Goal: Task Accomplishment & Management: Manage account settings

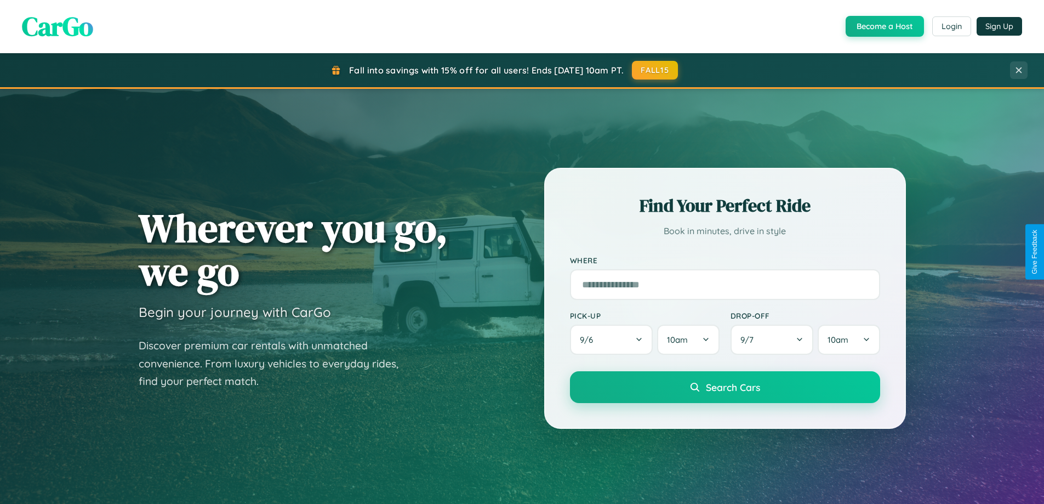
scroll to position [754, 0]
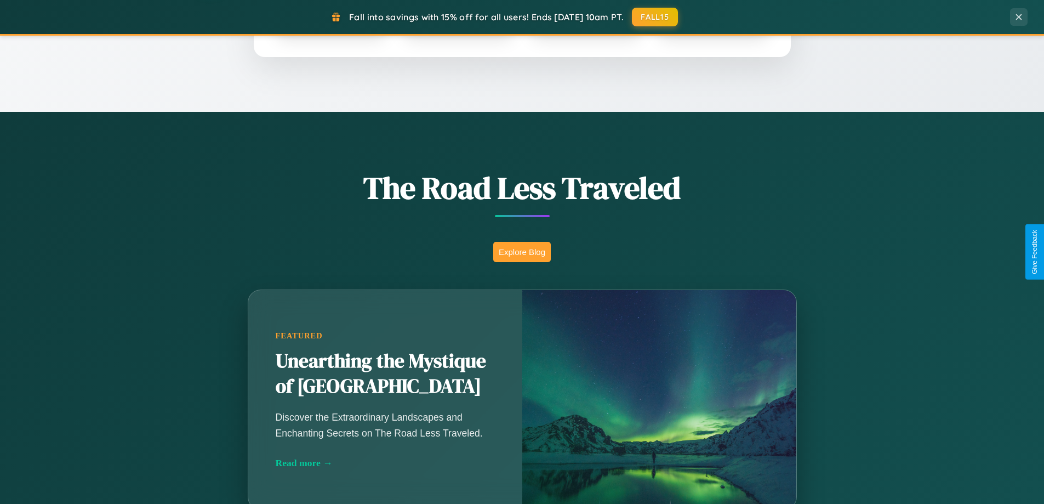
click at [522, 252] on button "Explore Blog" at bounding box center [522, 252] width 58 height 20
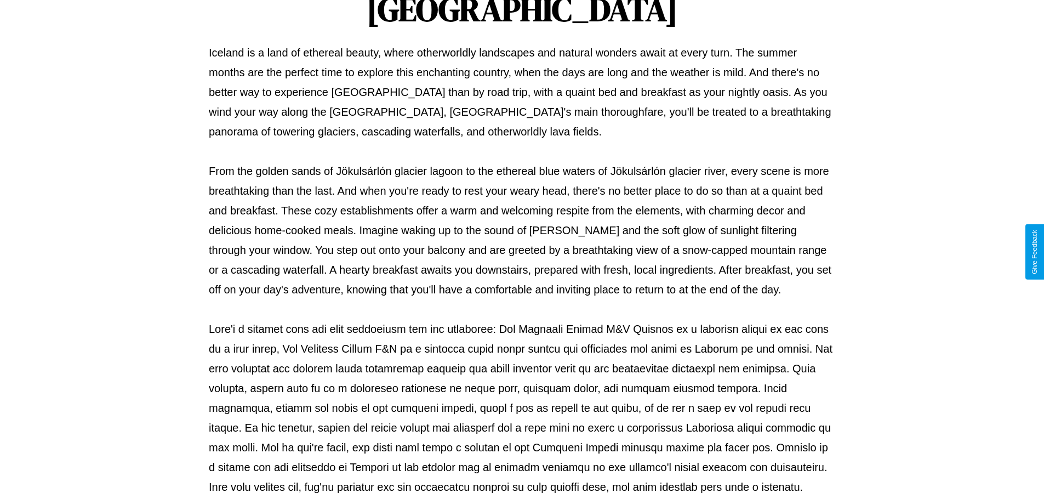
scroll to position [355, 0]
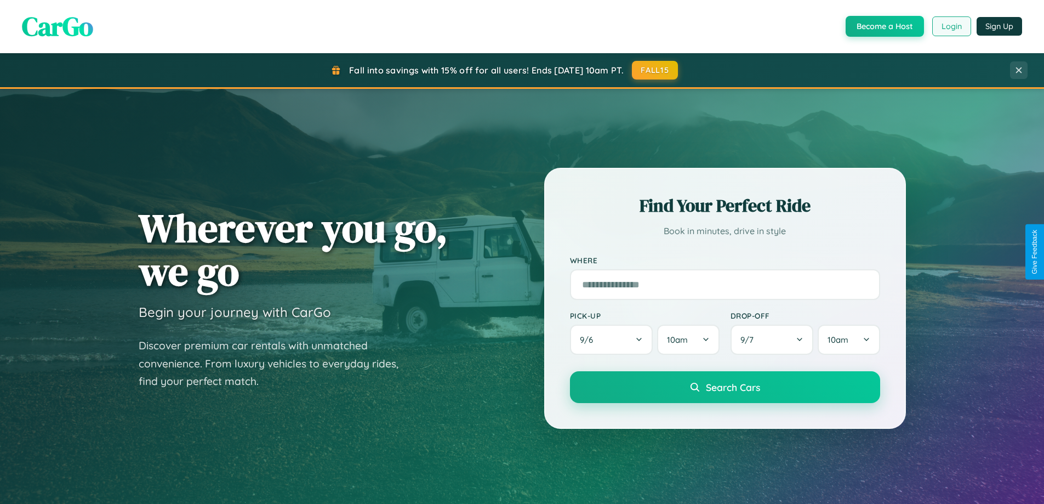
click at [951, 26] on button "Login" at bounding box center [952, 26] width 39 height 20
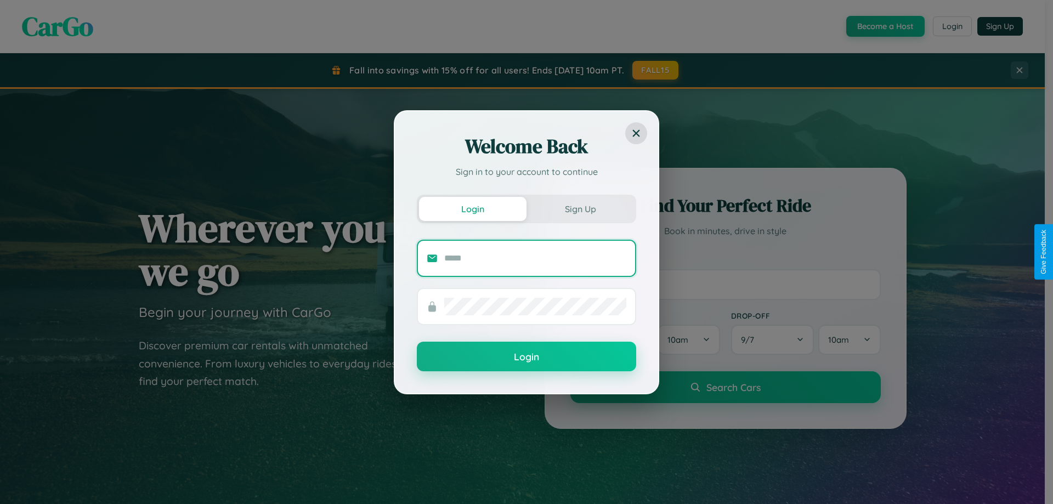
click at [535, 258] on input "text" at bounding box center [535, 258] width 182 height 18
type input "**********"
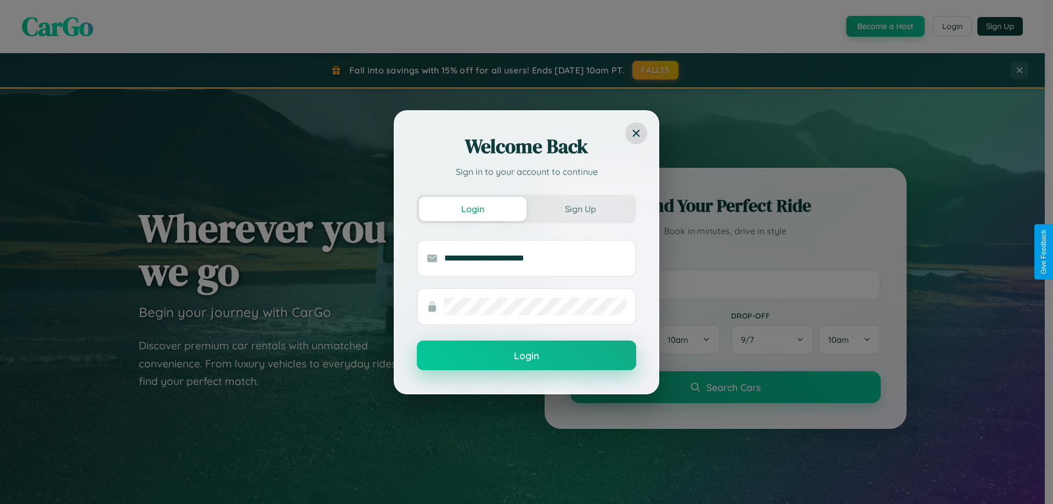
click at [526, 356] on button "Login" at bounding box center [526, 355] width 219 height 30
